Goal: Transaction & Acquisition: Subscribe to service/newsletter

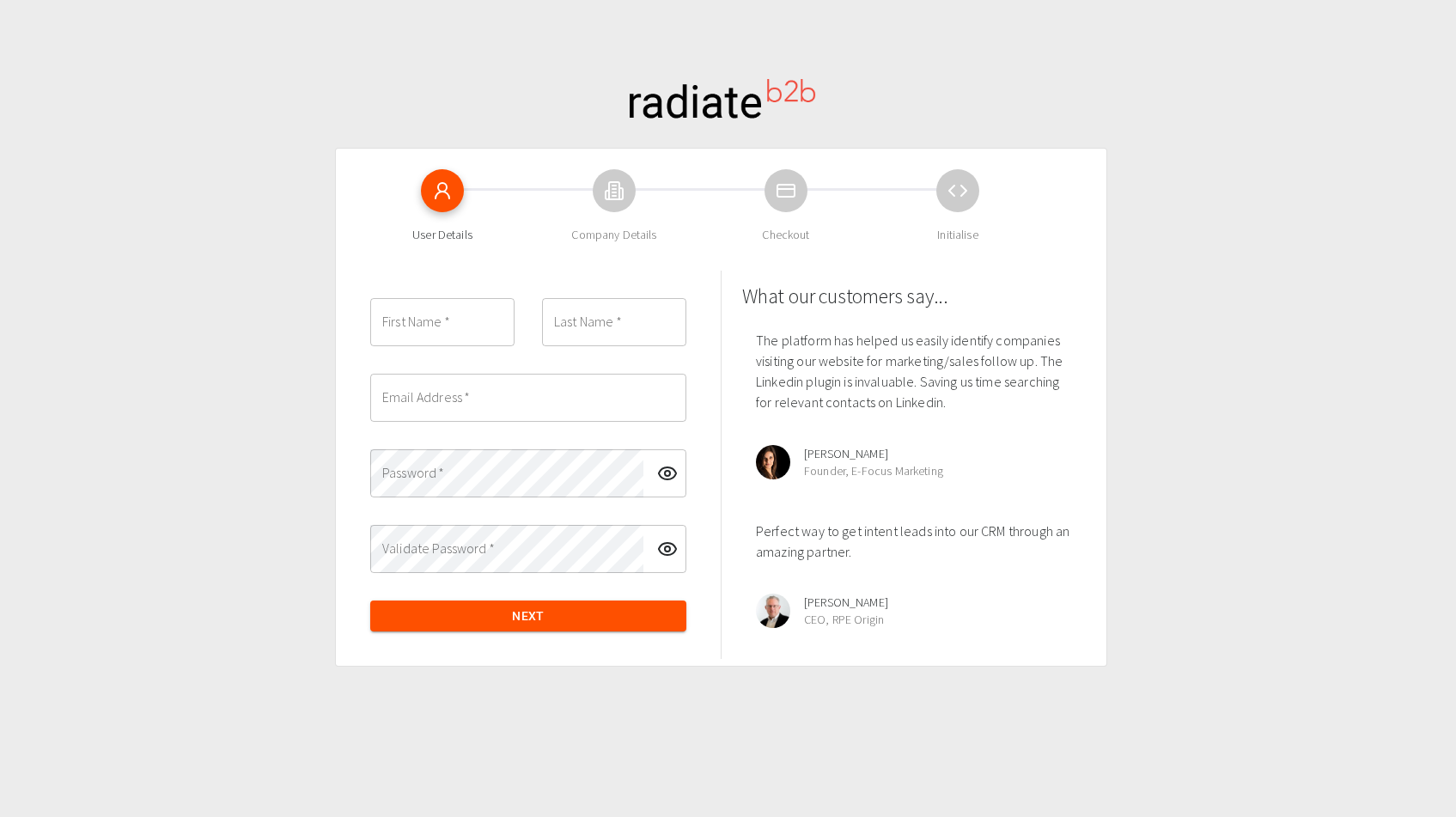
click at [457, 328] on input "First Name   *" at bounding box center [443, 322] width 145 height 49
type input "David"
type input "Akuma"
type input "chukay360@gmail.com"
type input "D"
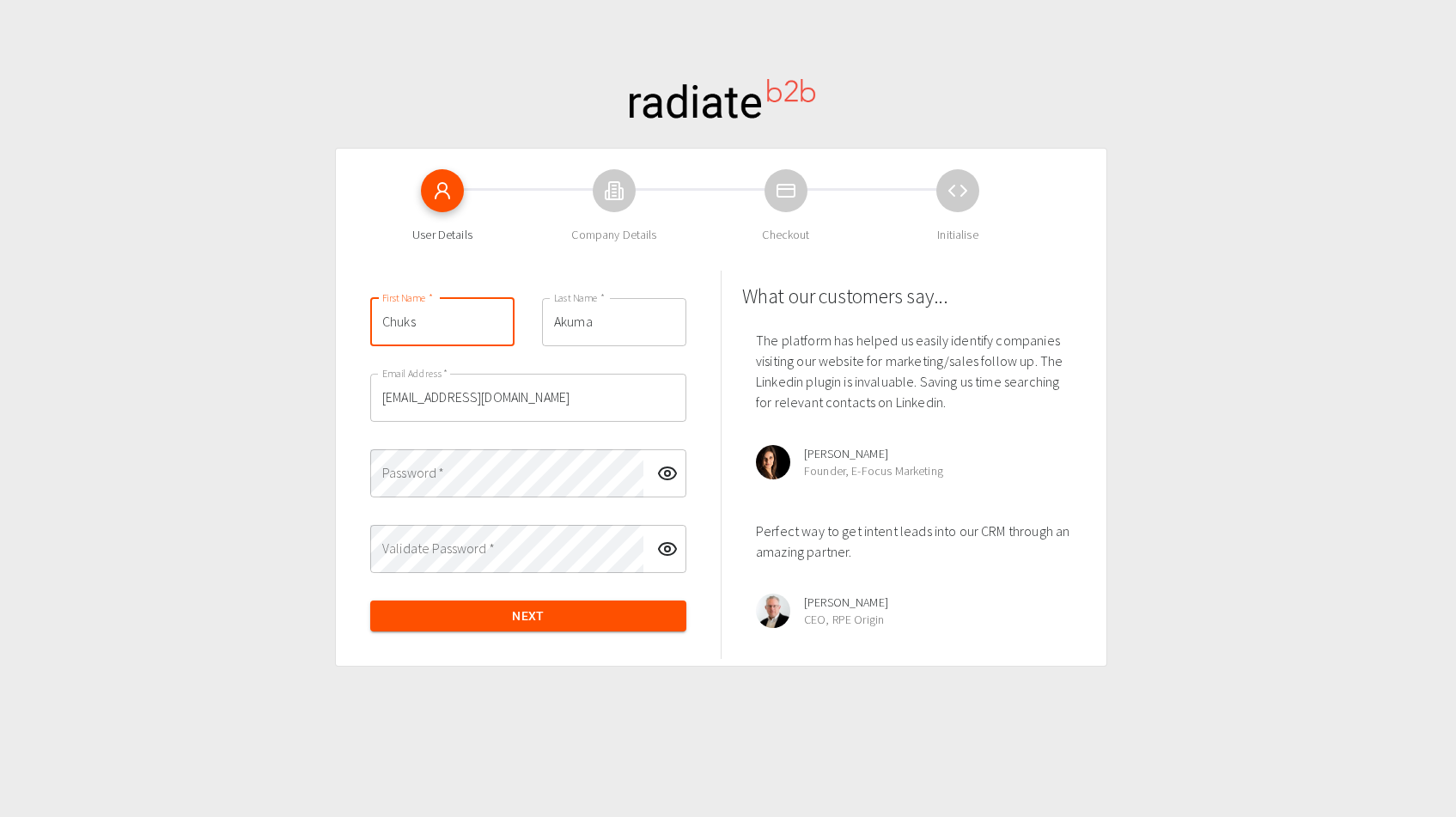
type input "Chuks"
click at [592, 329] on input "Akuma" at bounding box center [614, 322] width 145 height 49
type input "V"
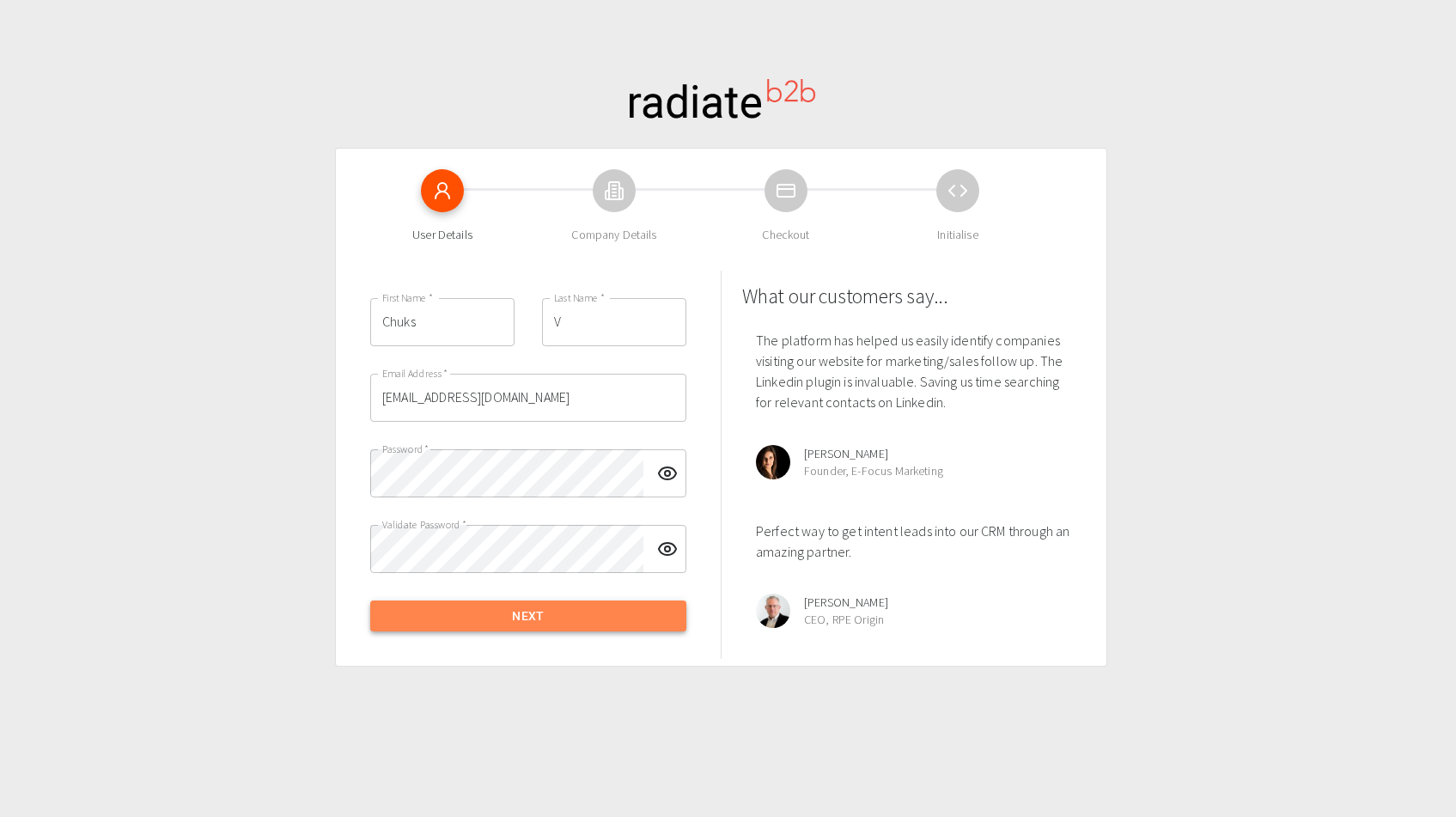
click at [599, 614] on button "Next" at bounding box center [528, 616] width 316 height 32
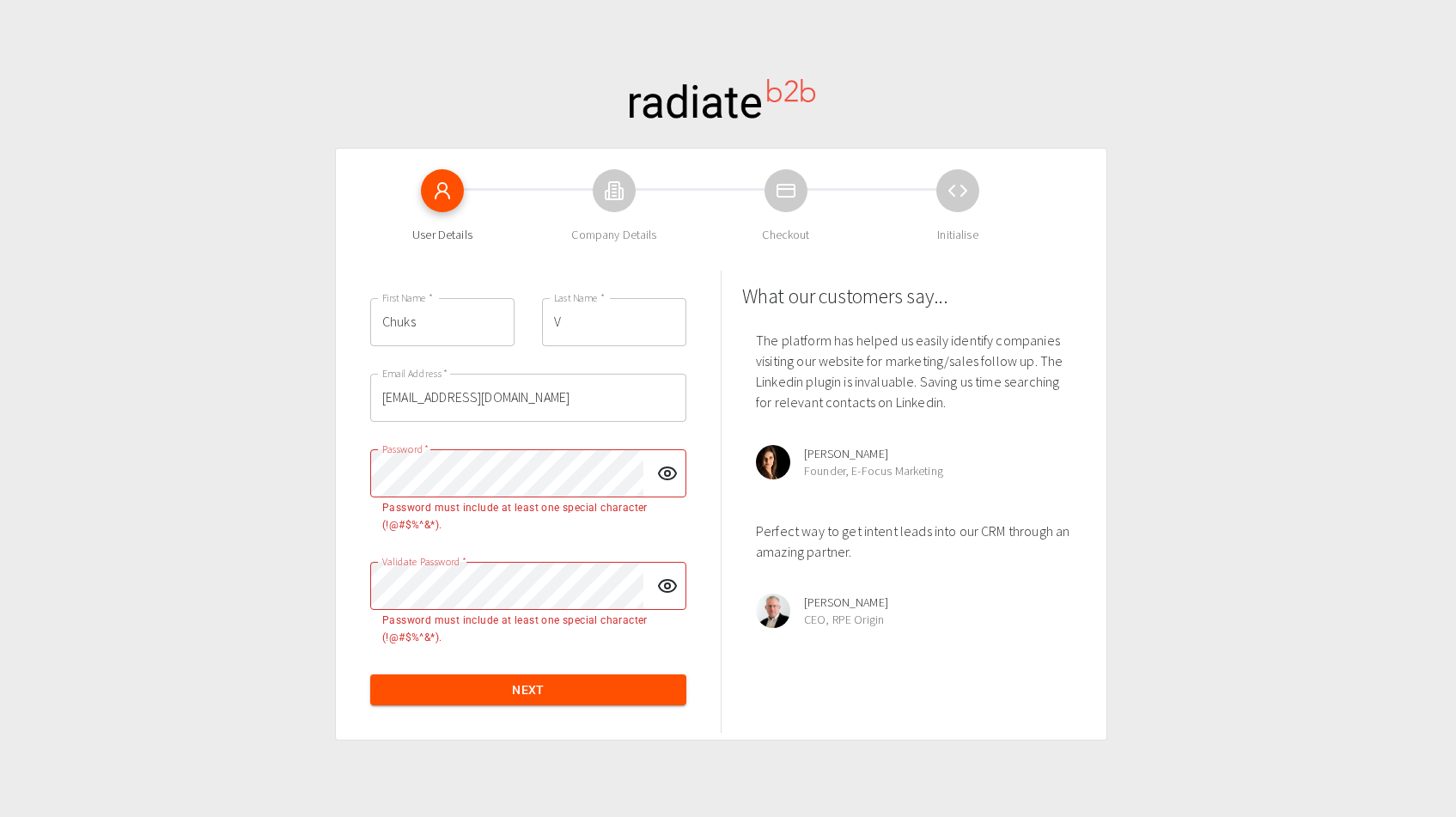
click at [402, 552] on div "First Name   * Chuks First Name   * Last Name   * V Last Name   * Email Address…" at bounding box center [528, 501] width 344 height 435
click at [488, 679] on button "Next" at bounding box center [528, 690] width 316 height 32
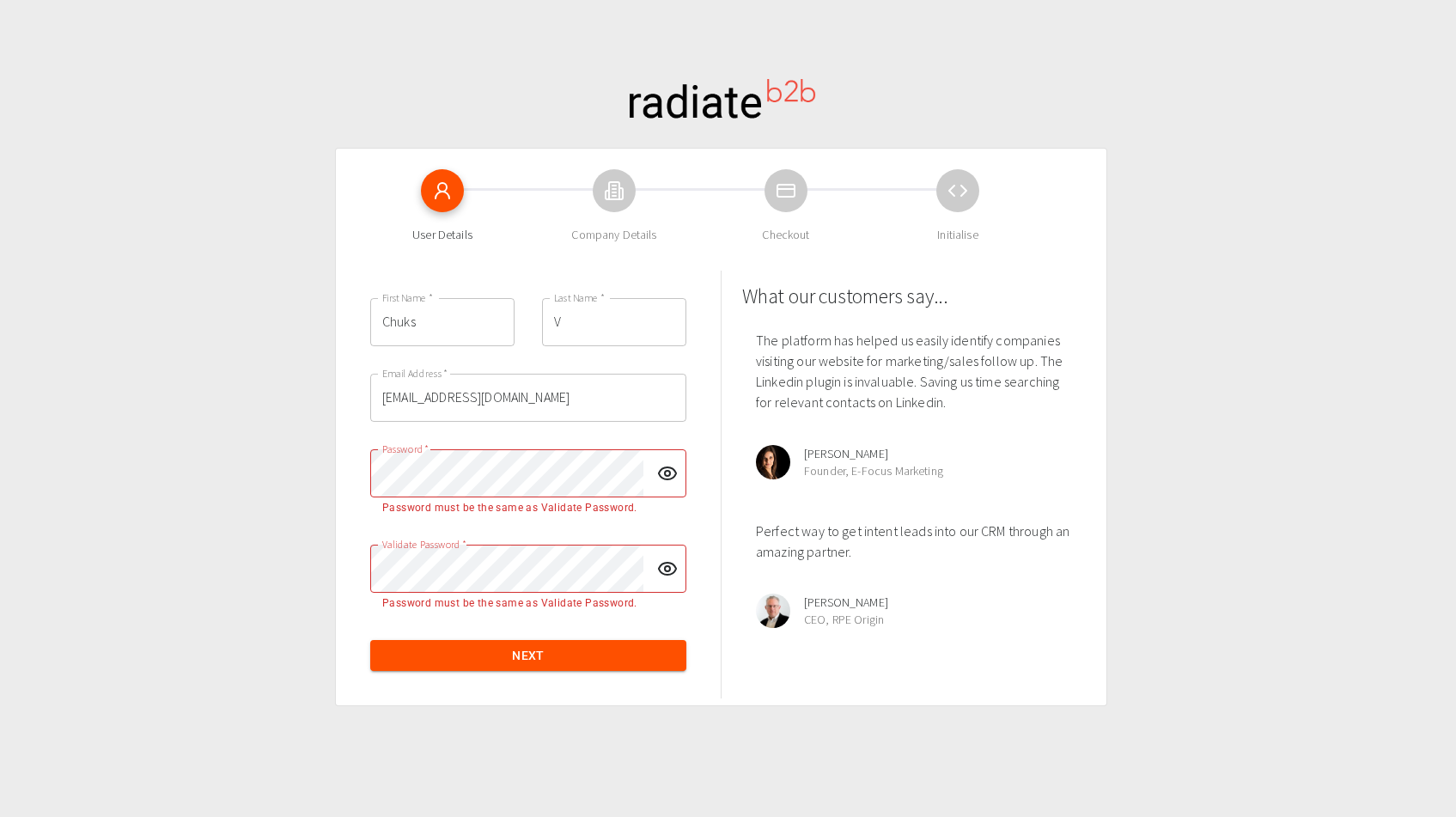
click at [667, 475] on circle "toggle password visibility" at bounding box center [667, 472] width 5 height 5
click at [533, 650] on button "Next" at bounding box center [528, 656] width 316 height 32
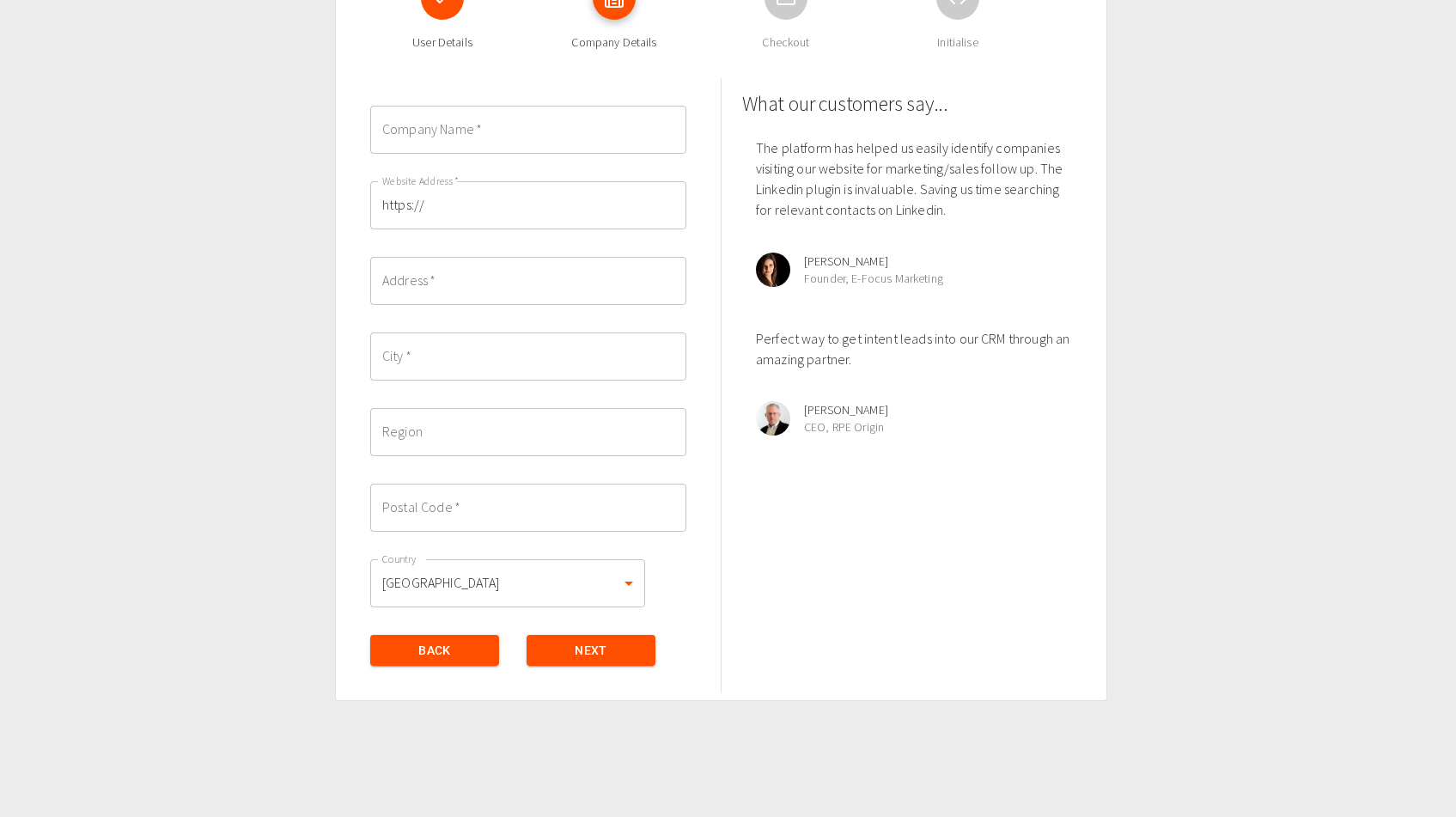
scroll to position [198, 0]
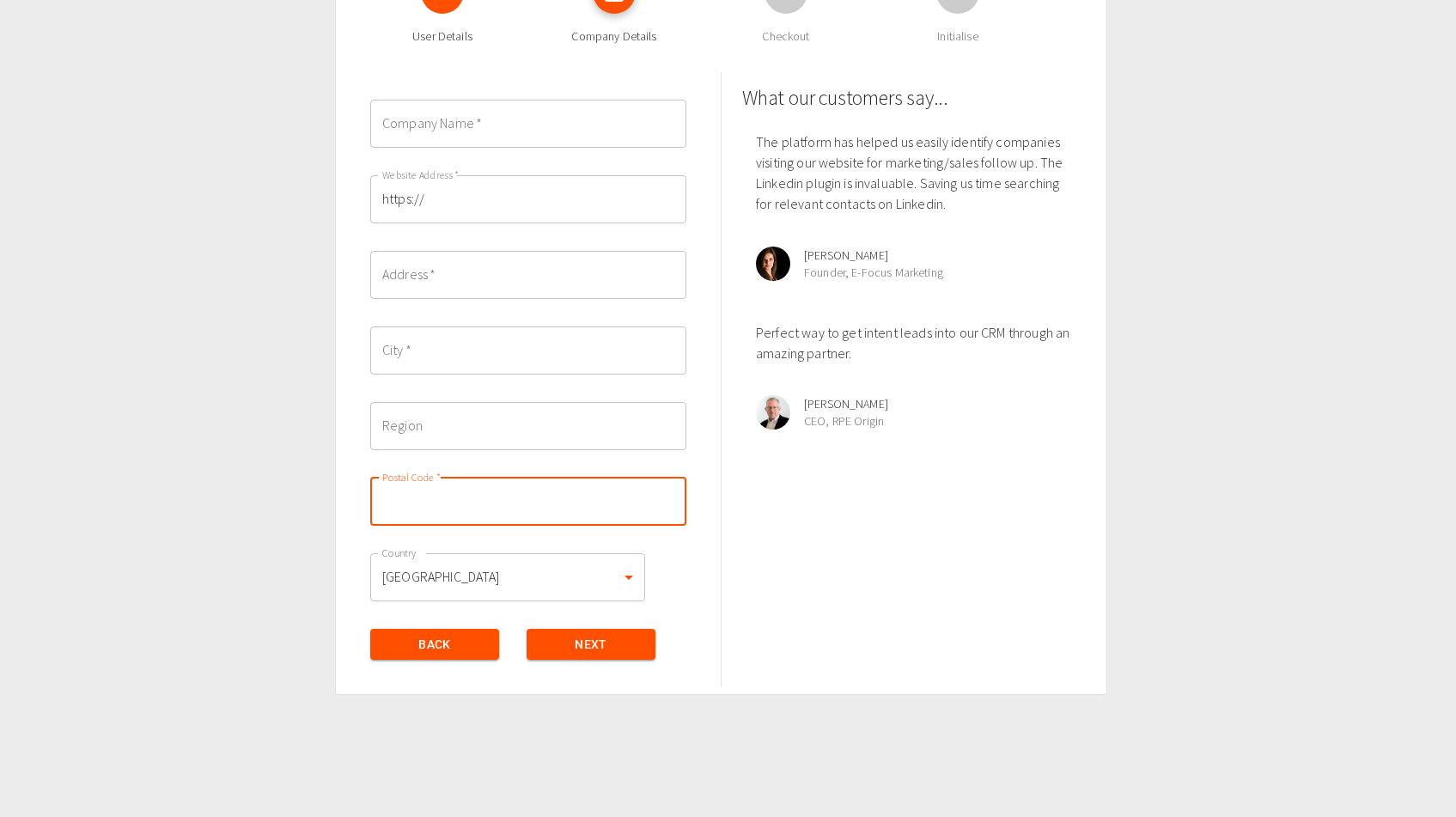
click at [525, 503] on input "Postal Code   *" at bounding box center [528, 501] width 316 height 49
type input "EC1V 2NX"
type input "Megahost Limited"
type input "London"
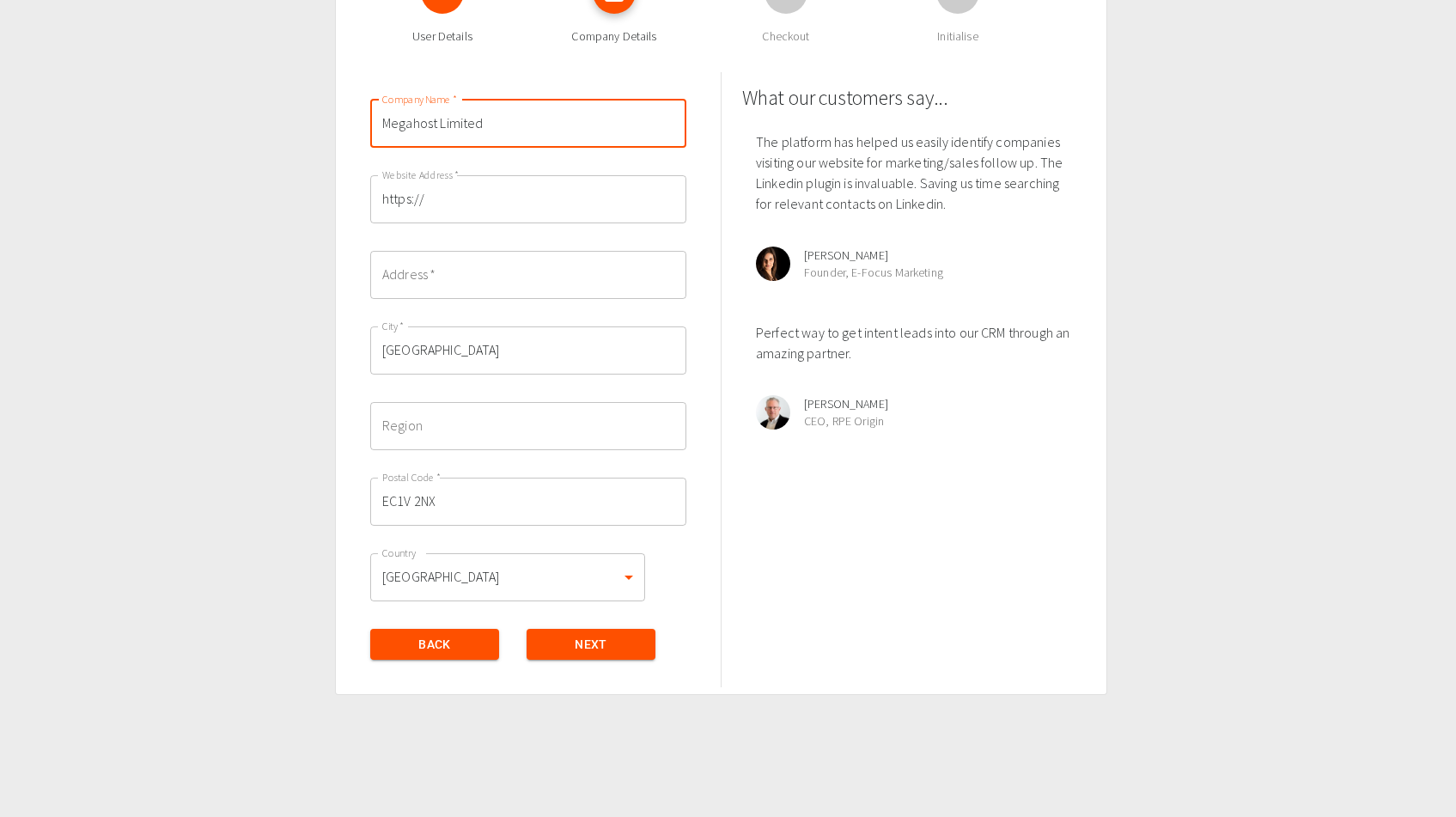
click at [507, 133] on input "Megahost Limited" at bounding box center [528, 124] width 316 height 49
type input "Tinery"
click at [336, 243] on div "Company Name   * Tinery Company Name   * Website Address   * https:// Website A…" at bounding box center [721, 380] width 771 height 630
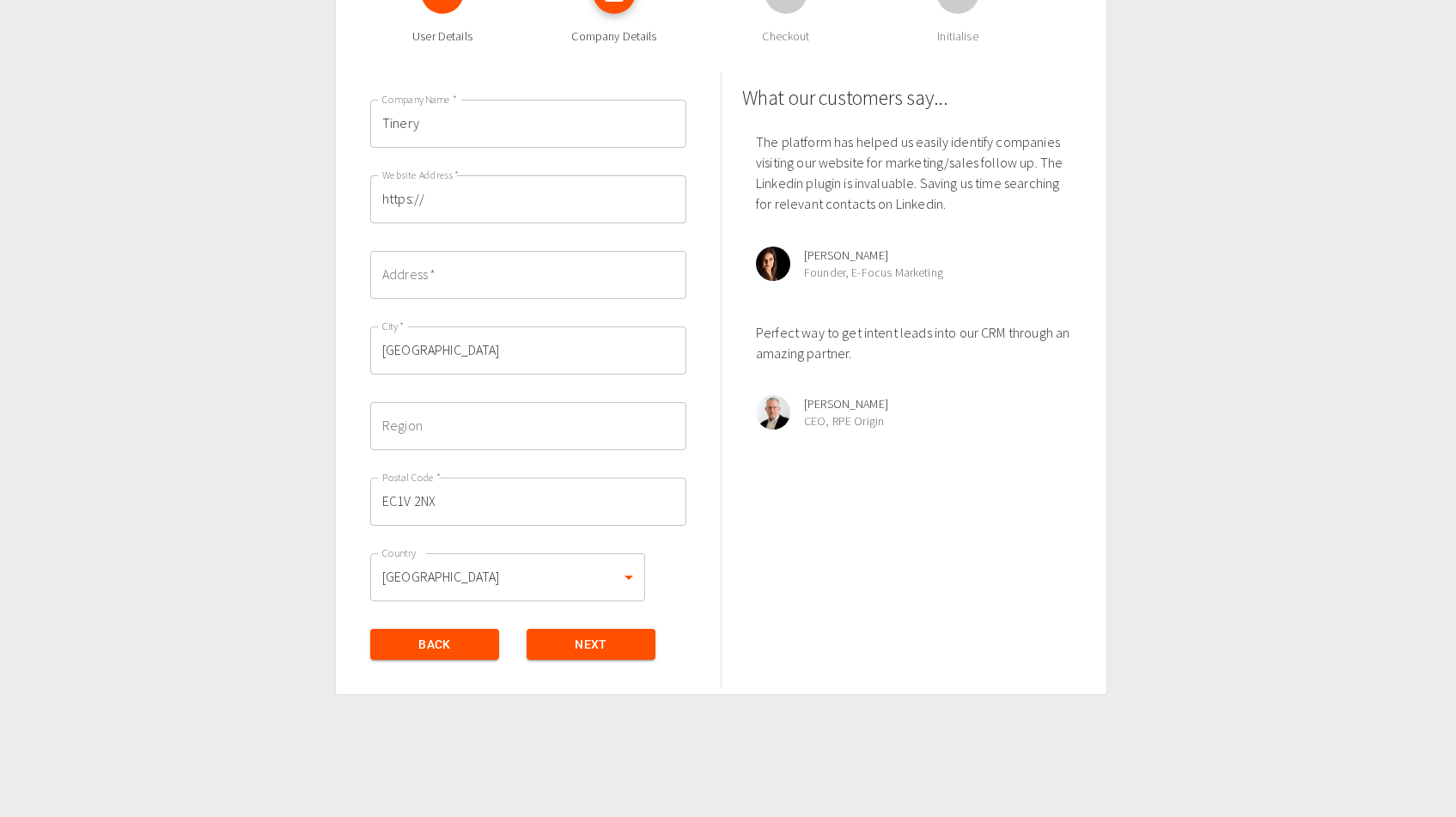
click at [445, 203] on input "https://" at bounding box center [528, 199] width 316 height 49
type input "https://tinery.com"
click at [300, 319] on div "User Details Company Details Checkout Initialise Company Name   * Tinery Compan…" at bounding box center [728, 618] width 1456 height 1633
click at [474, 645] on button "Back" at bounding box center [435, 645] width 129 height 32
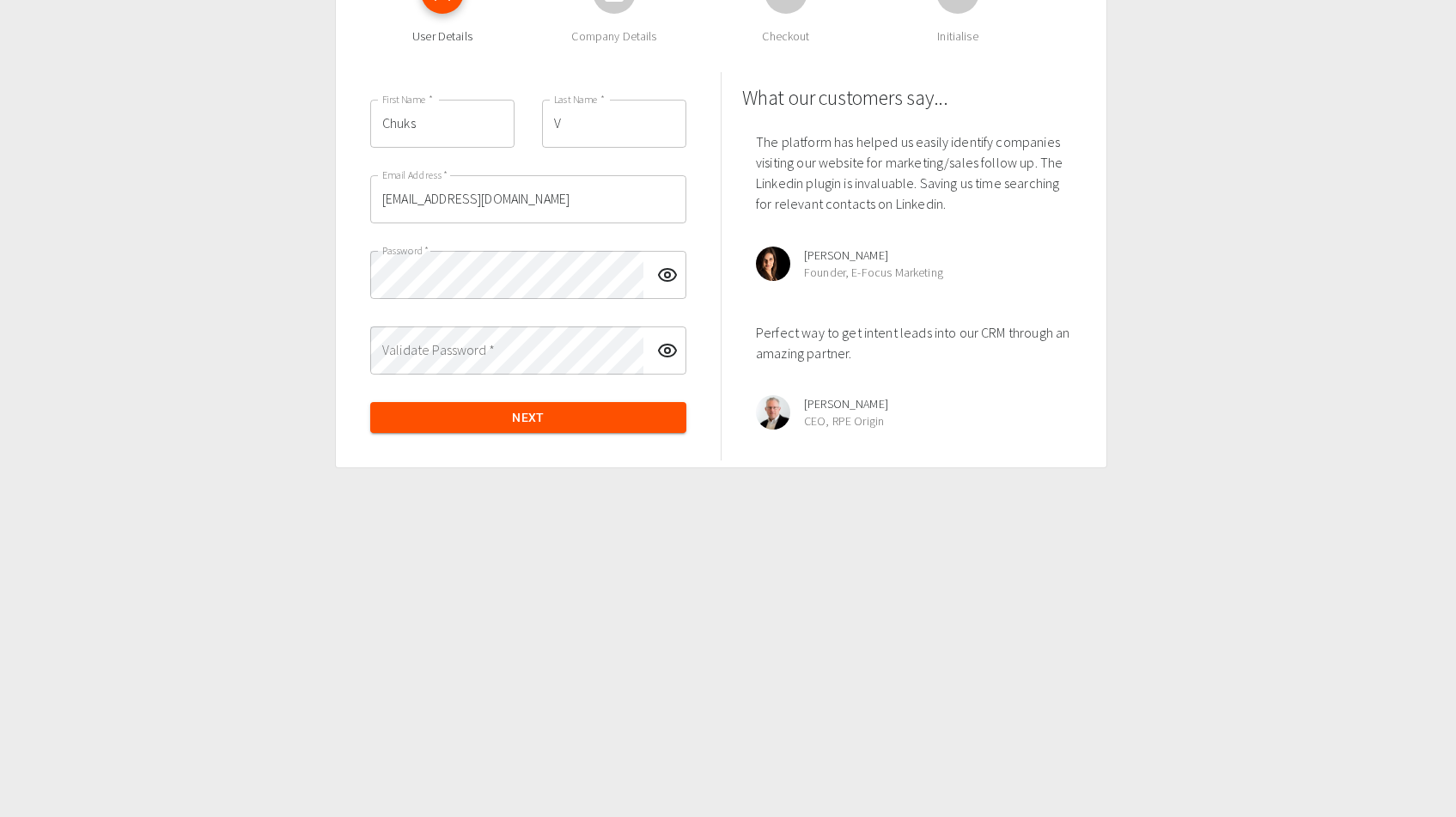
click at [462, 203] on input "chukay360@gmail.com" at bounding box center [528, 199] width 316 height 49
type input "hello@tinery.ai"
click at [463, 131] on input "Chuks" at bounding box center [443, 124] width 145 height 49
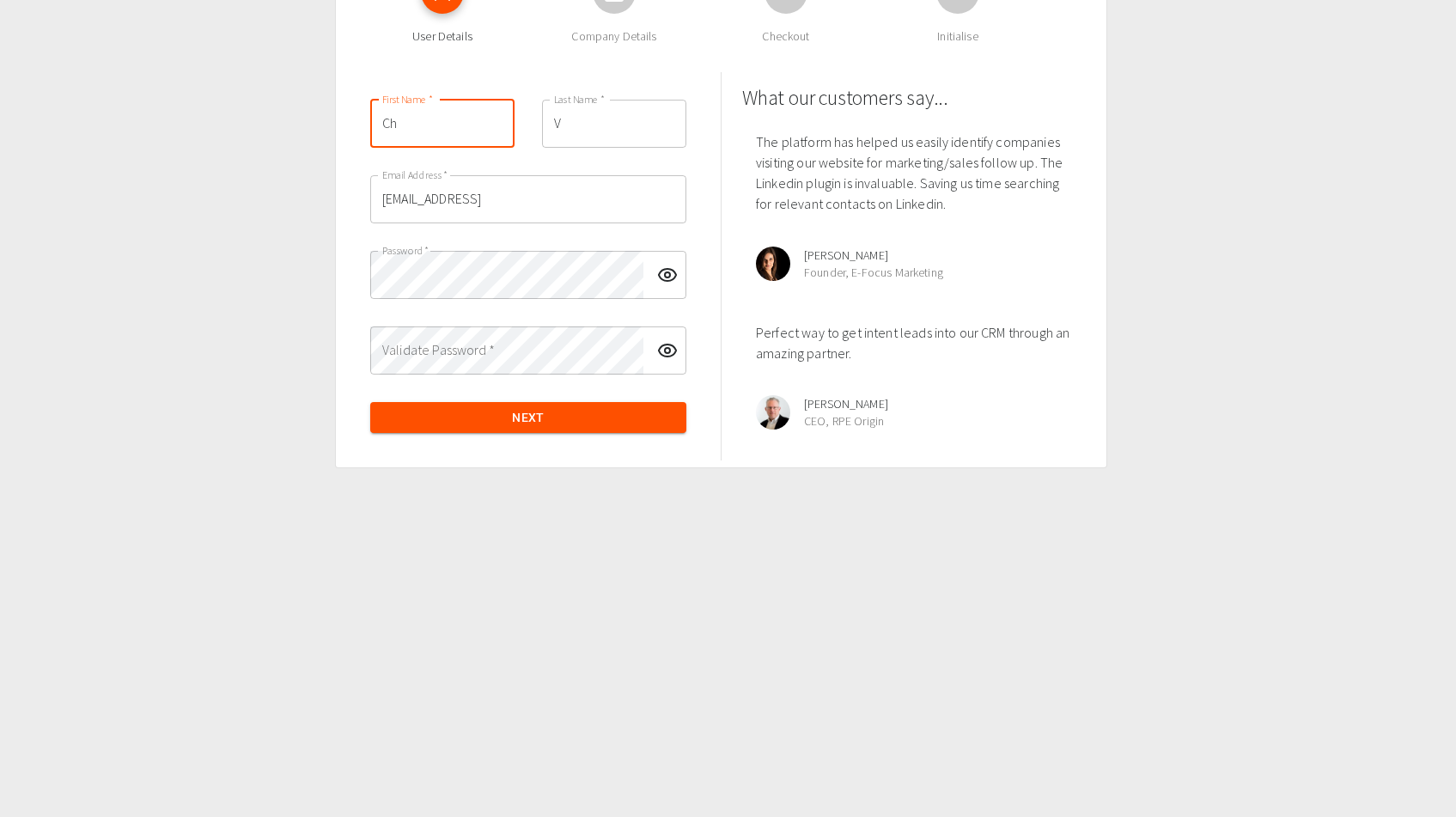
type input "C"
type input "Tina"
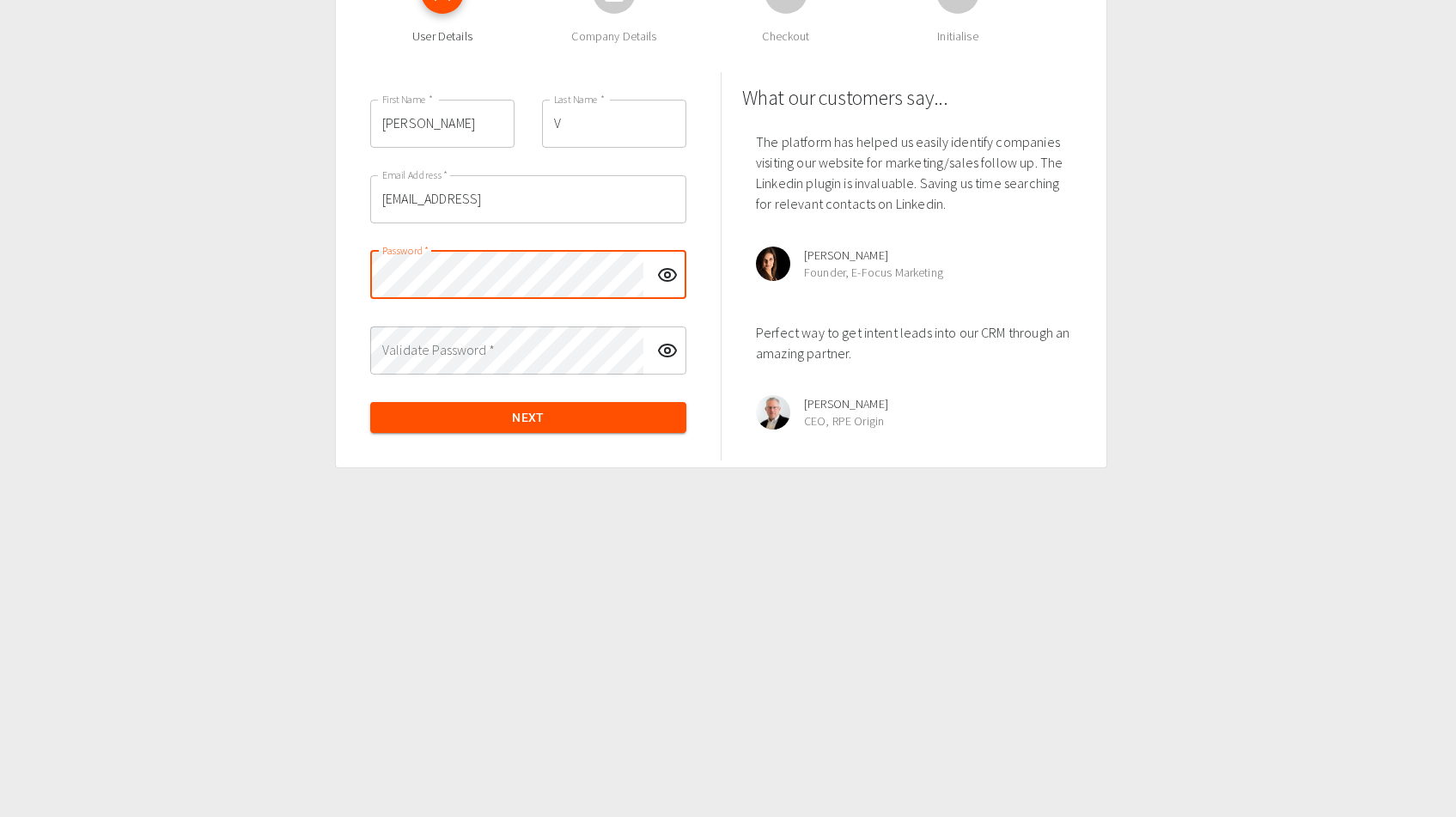
click at [672, 277] on icon "toggle password visibility" at bounding box center [667, 274] width 21 height 21
click at [465, 374] on div "First Name   * Tina First Name   * Last Name   * V Last Name   * Email Address …" at bounding box center [528, 266] width 344 height 361
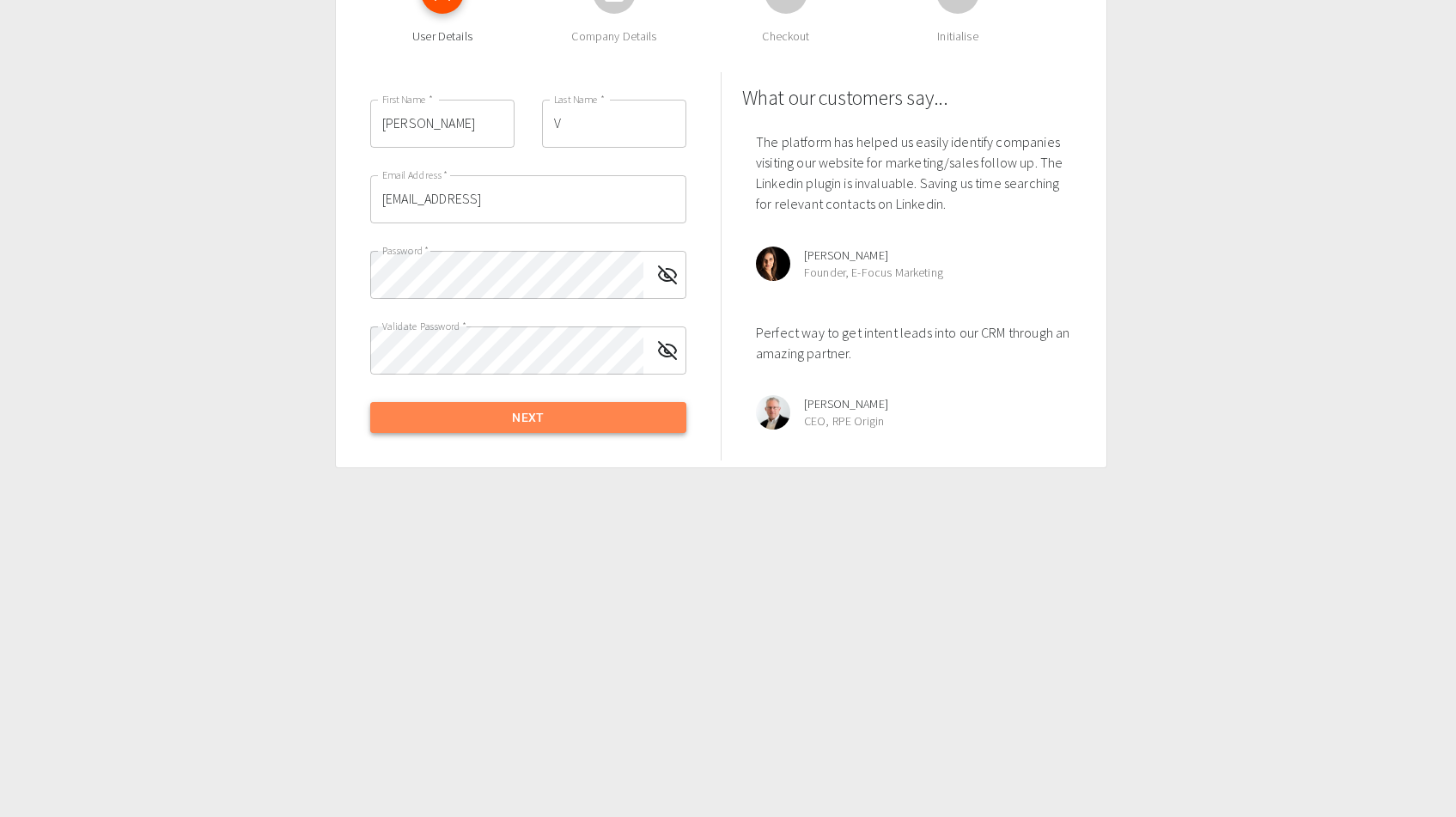
click at [471, 424] on button "Next" at bounding box center [528, 418] width 316 height 32
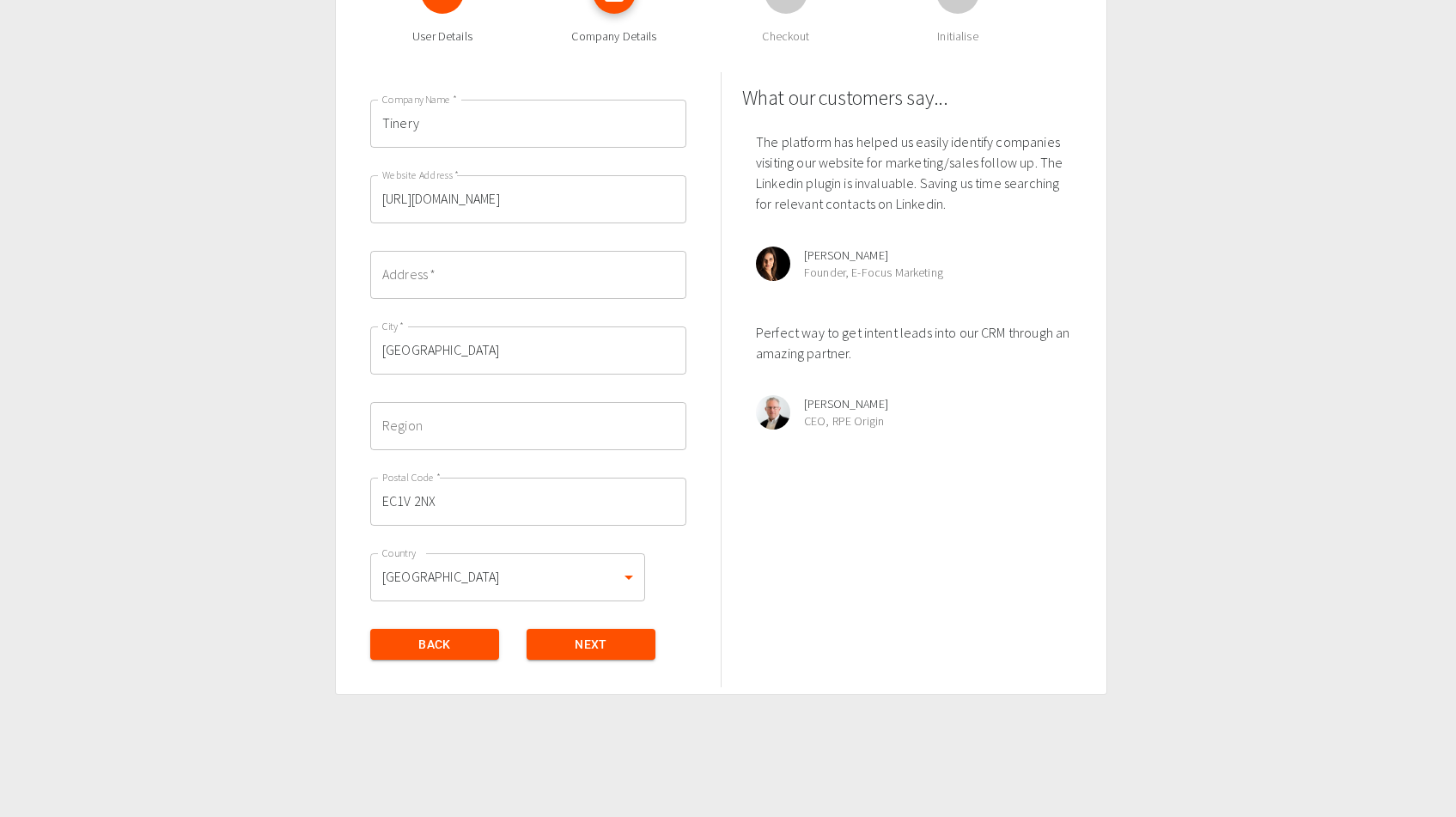
click at [481, 284] on input "Address   *" at bounding box center [528, 274] width 316 height 49
type input "London"
click at [319, 408] on div "User Details Company Details Checkout Initialise Company Name   * Tinery Compan…" at bounding box center [728, 618] width 1456 height 1633
click at [565, 655] on button "Next" at bounding box center [591, 645] width 129 height 32
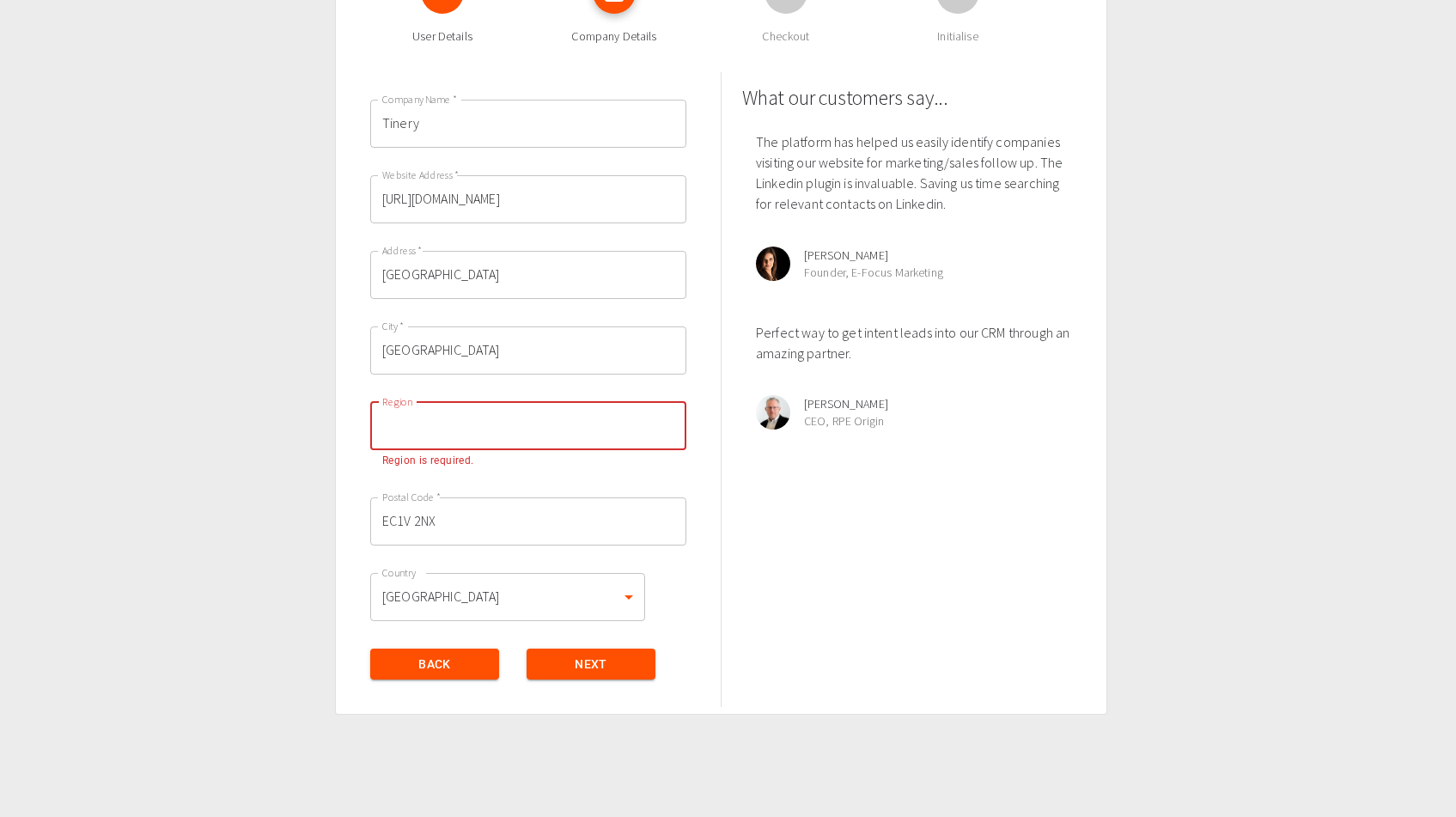
click at [452, 431] on input "Region" at bounding box center [528, 426] width 316 height 49
type input "London"
click at [297, 494] on div "User Details Company Details Checkout Initialise Company Name   * Tinery Compan…" at bounding box center [728, 618] width 1456 height 1633
click at [598, 670] on button "Next" at bounding box center [591, 664] width 129 height 32
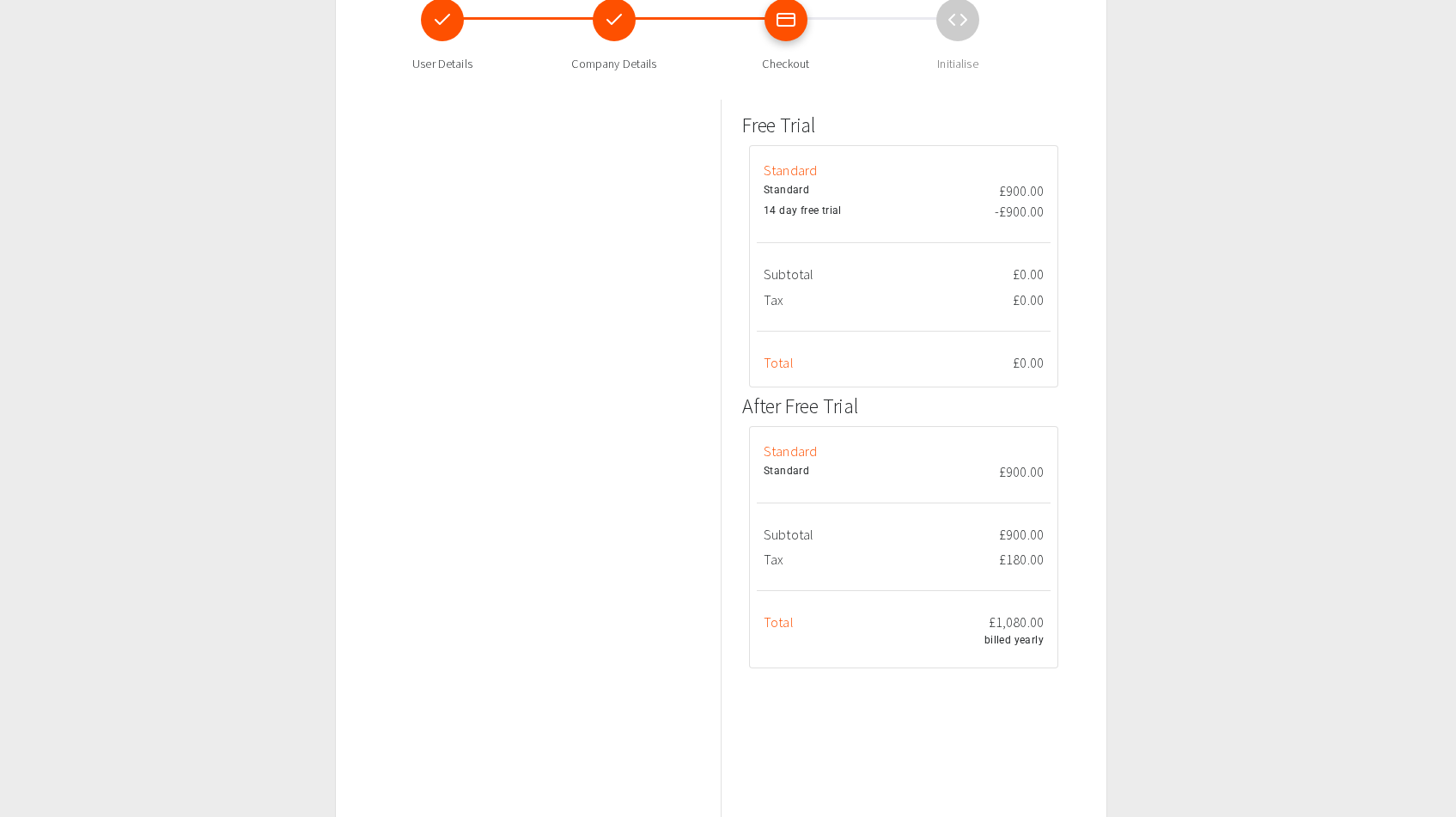
scroll to position [0, 0]
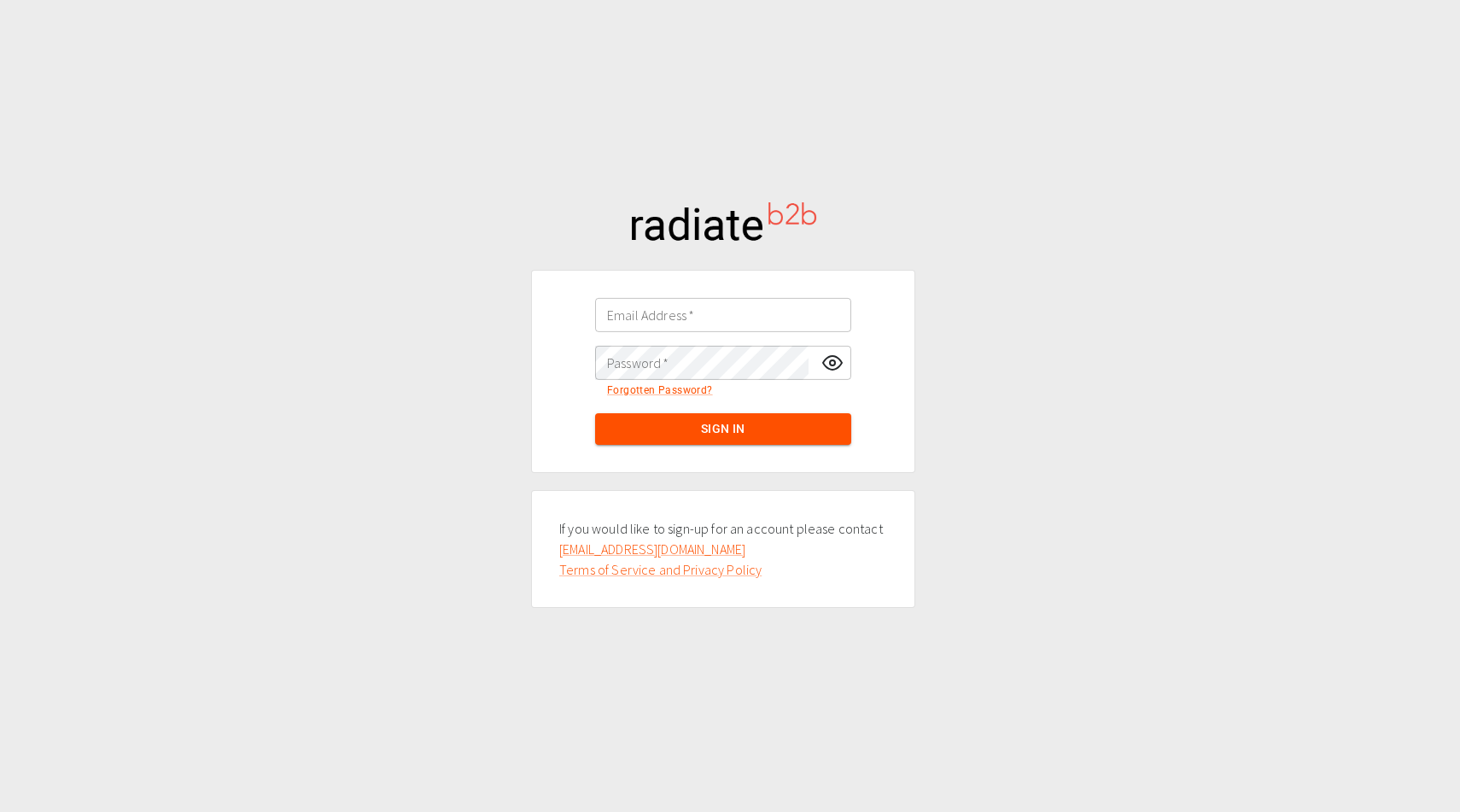
click at [704, 326] on input "Email Address   *" at bounding box center [723, 315] width 256 height 34
type input "hello@tinery.ai"
click at [754, 430] on button "Sign In" at bounding box center [723, 429] width 256 height 31
click at [636, 307] on div "Email Address   * Email Address   *" at bounding box center [723, 315] width 256 height 34
drag, startPoint x: 698, startPoint y: 312, endPoint x: 579, endPoint y: 312, distance: 119.0
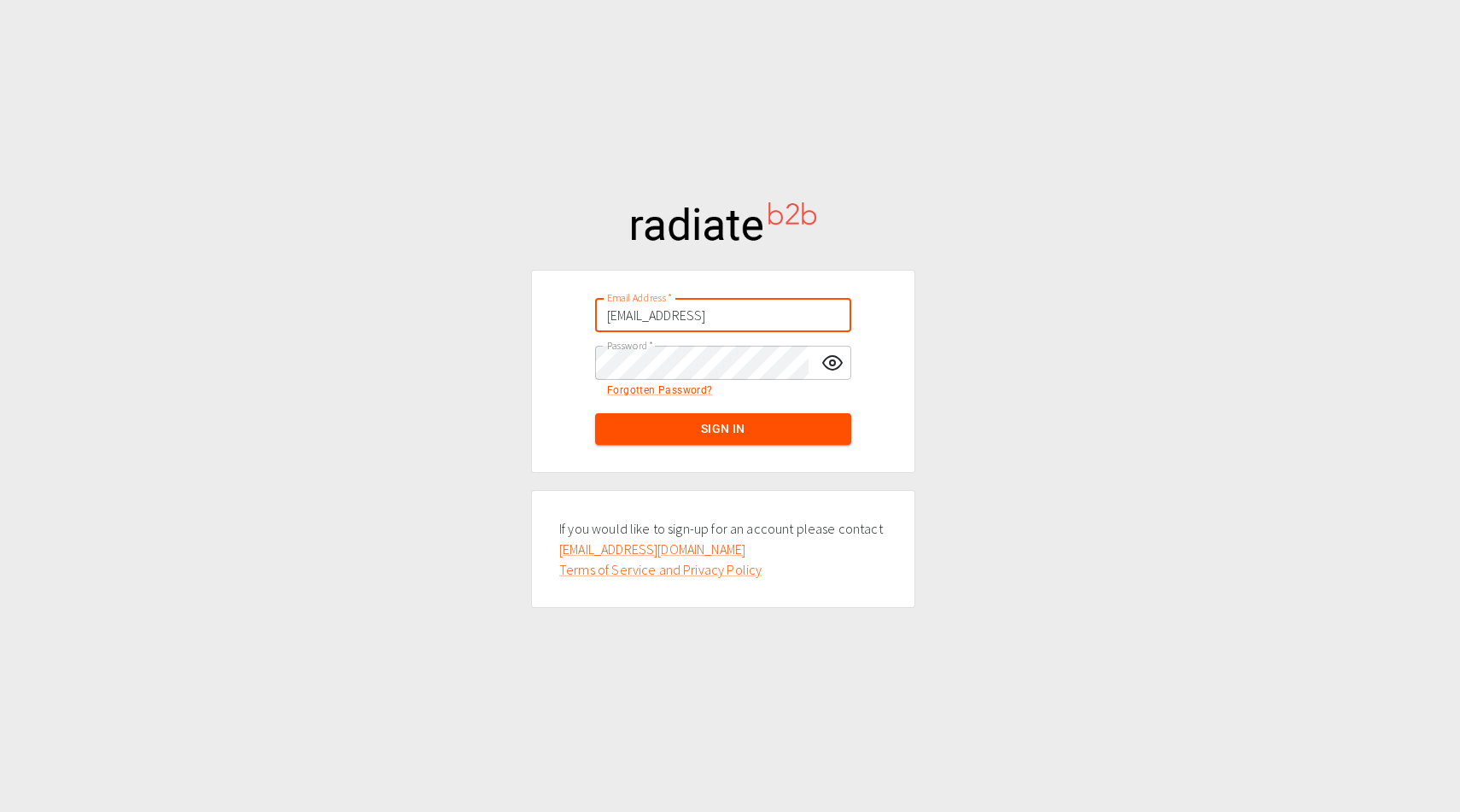
click at [579, 312] on div "Email Address   * hello@tinery.ai Email Address   *" at bounding box center [723, 315] width 342 height 48
type input "chukay360@gmail.com"
click at [467, 362] on div "Email Address   * chukay360@gmail.com Email Address   * Password   * Password  …" at bounding box center [730, 406] width 1460 height 812
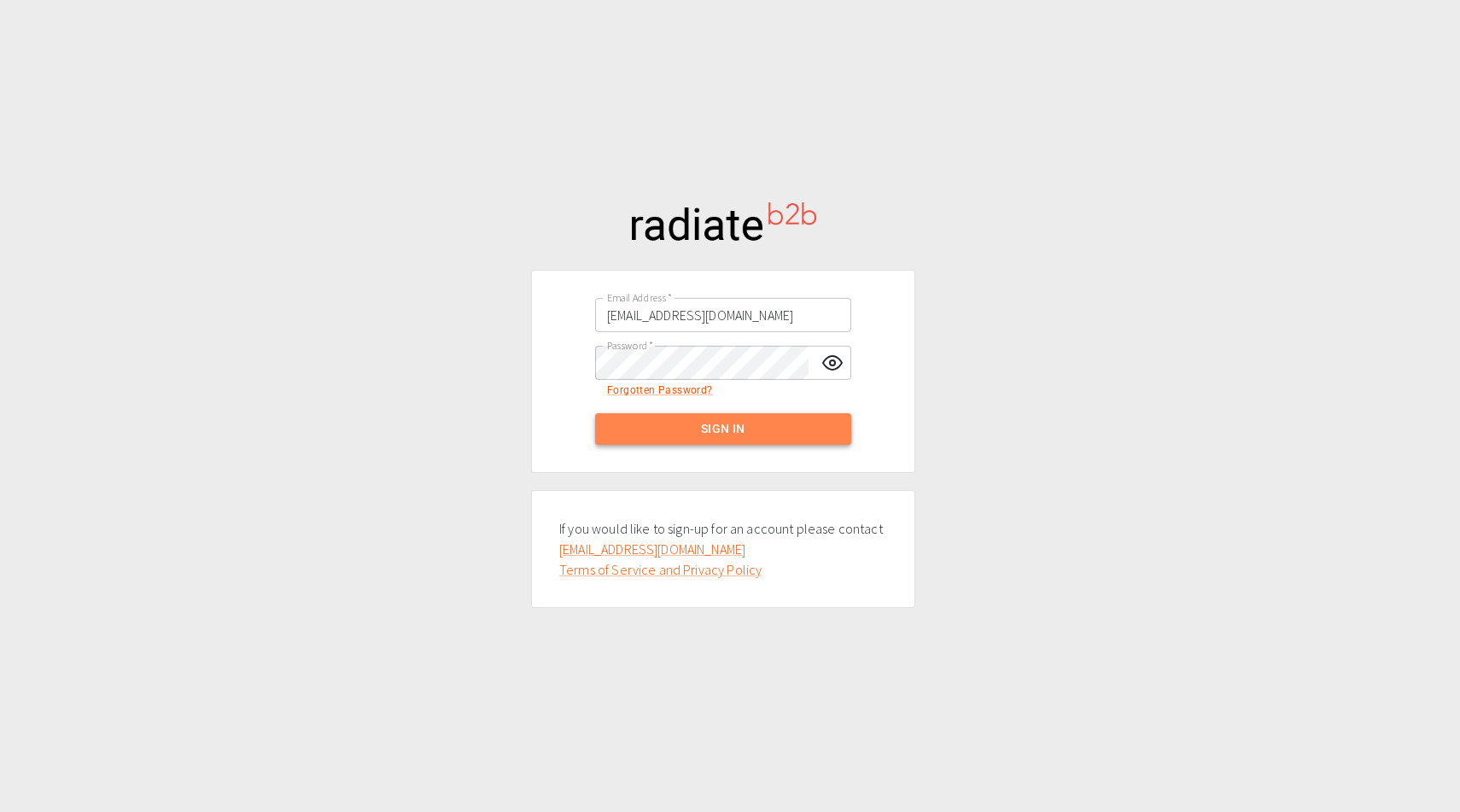
click at [687, 432] on button "Sign In" at bounding box center [723, 429] width 256 height 31
